Goal: Transaction & Acquisition: Purchase product/service

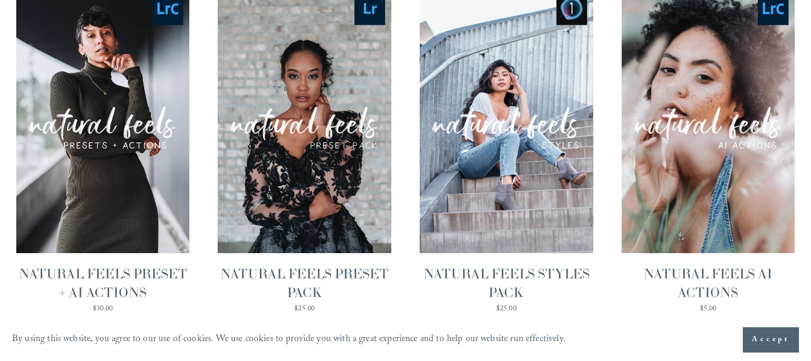
scroll to position [1266, 0]
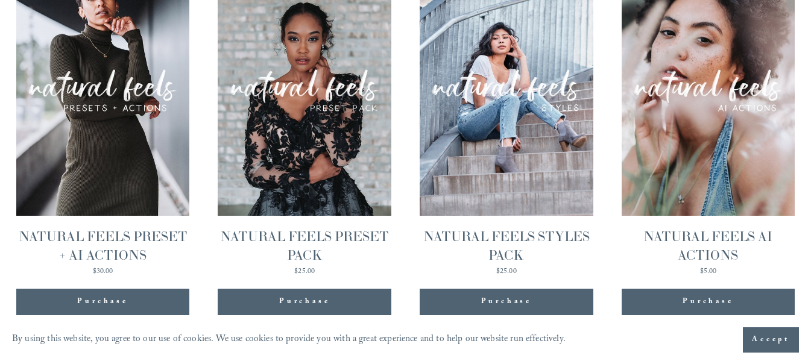
click at [305, 296] on div "Purchase" at bounding box center [304, 302] width 51 height 12
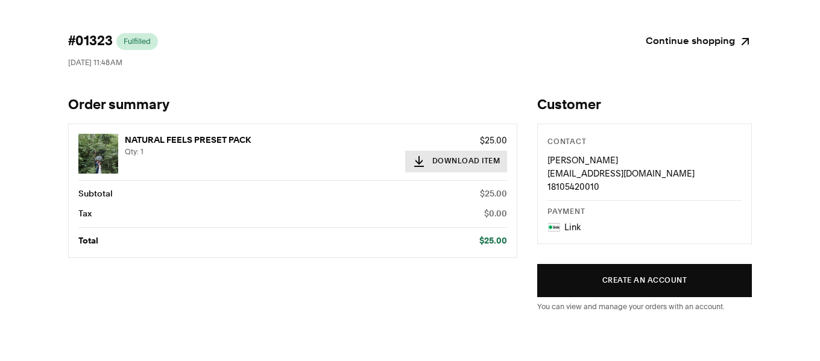
click at [452, 162] on button "Download Item" at bounding box center [456, 162] width 103 height 22
